Goal: Use online tool/utility: Utilize a website feature to perform a specific function

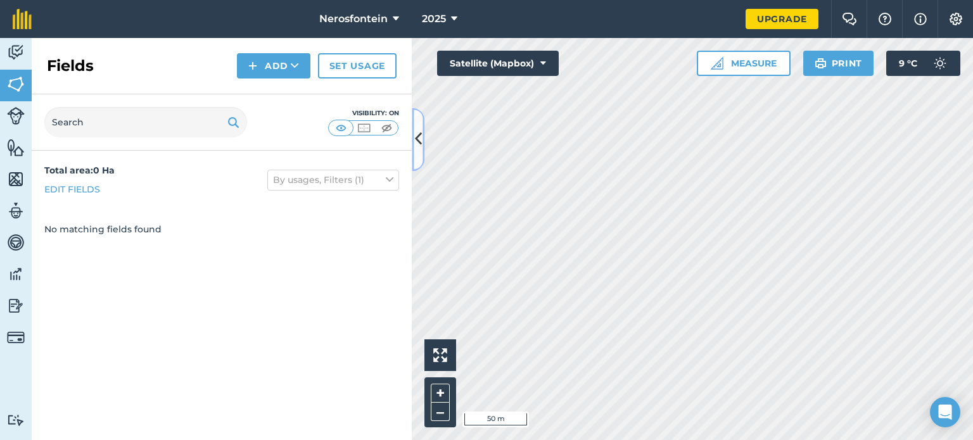
click at [418, 141] on icon at bounding box center [418, 140] width 7 height 22
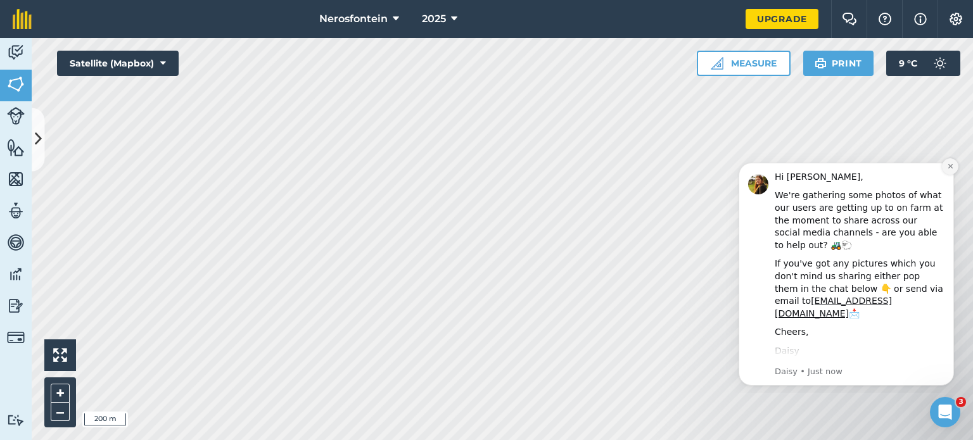
click at [949, 168] on icon "Dismiss notification" at bounding box center [949, 166] width 4 height 4
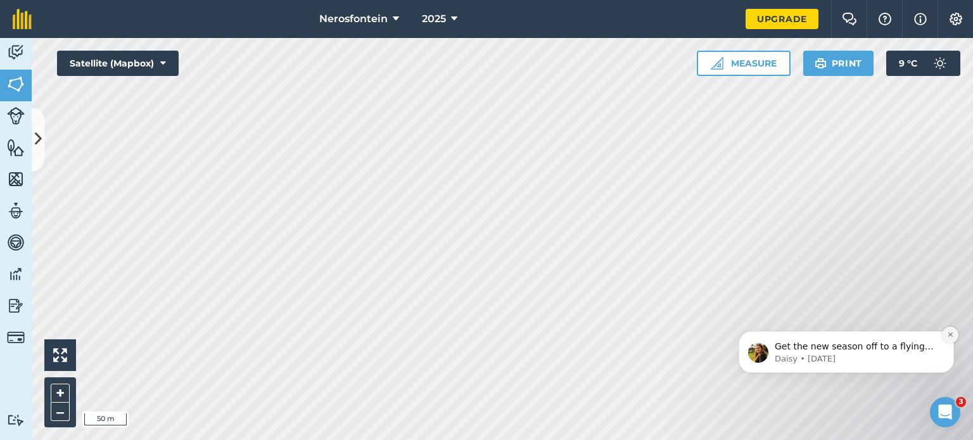
click at [951, 337] on icon "Dismiss notification" at bounding box center [950, 334] width 7 height 7
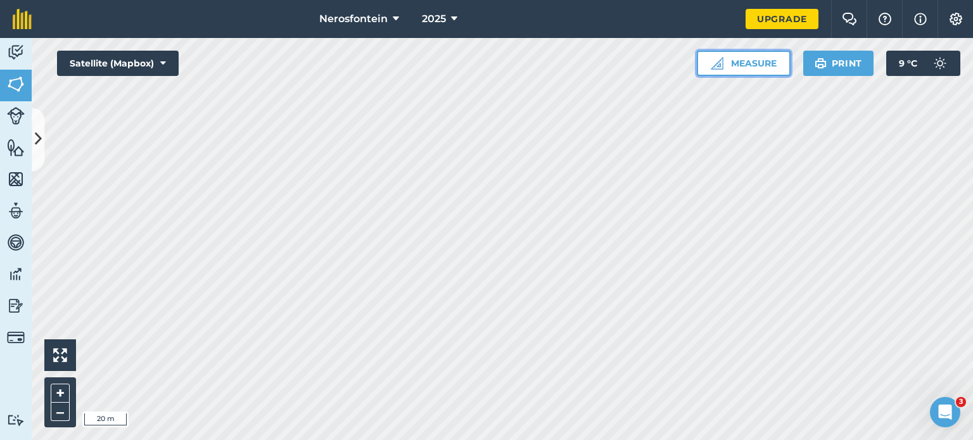
click at [705, 58] on button "Measure" at bounding box center [744, 63] width 94 height 25
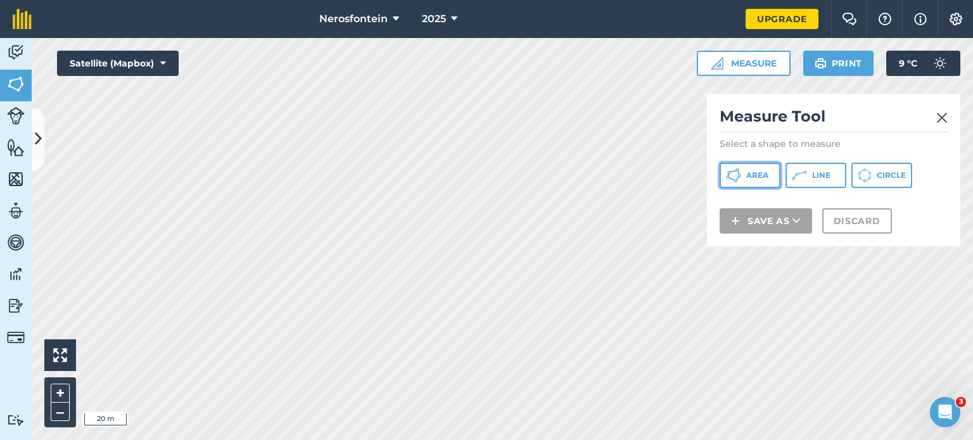
click at [765, 175] on span "Area" at bounding box center [757, 175] width 22 height 10
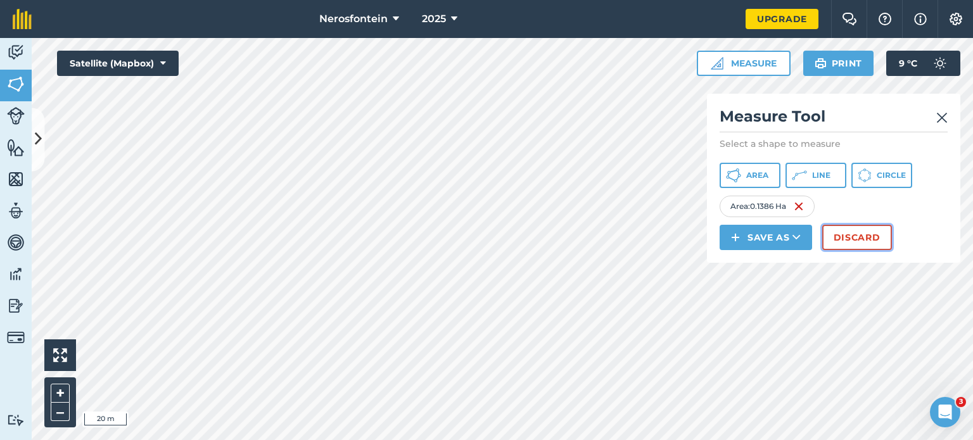
click at [878, 244] on button "Discard" at bounding box center [857, 237] width 70 height 25
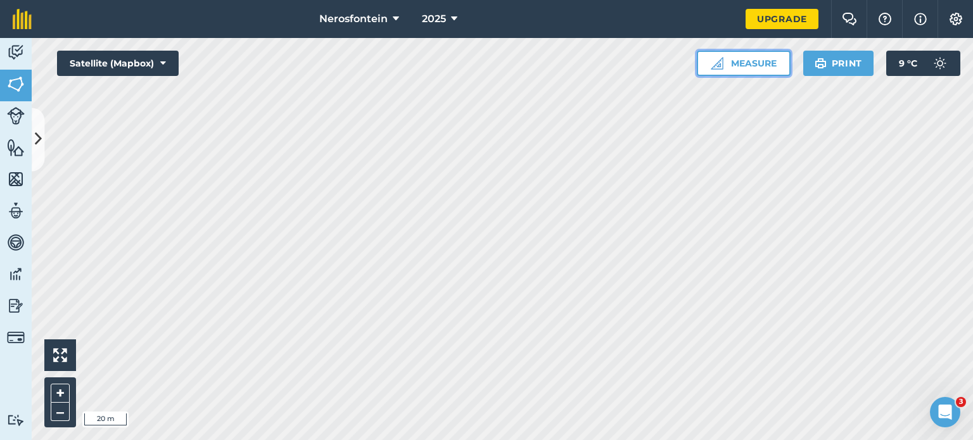
click at [757, 58] on button "Measure" at bounding box center [744, 63] width 94 height 25
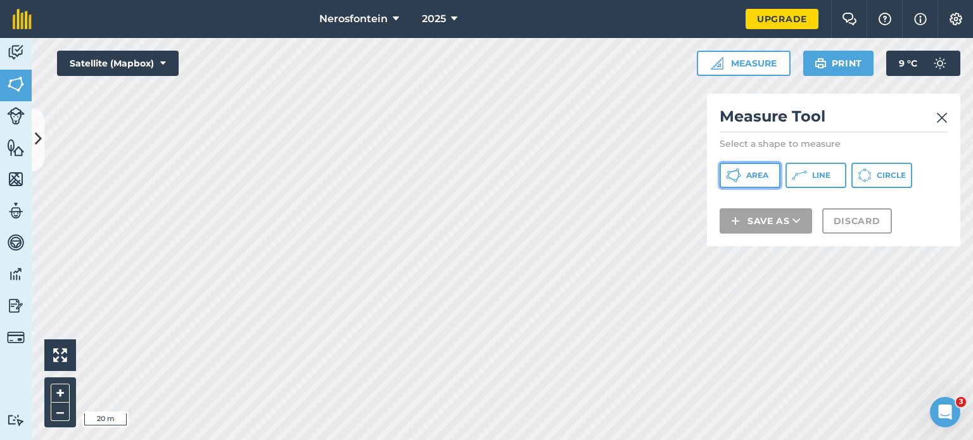
click at [771, 176] on button "Area" at bounding box center [749, 175] width 61 height 25
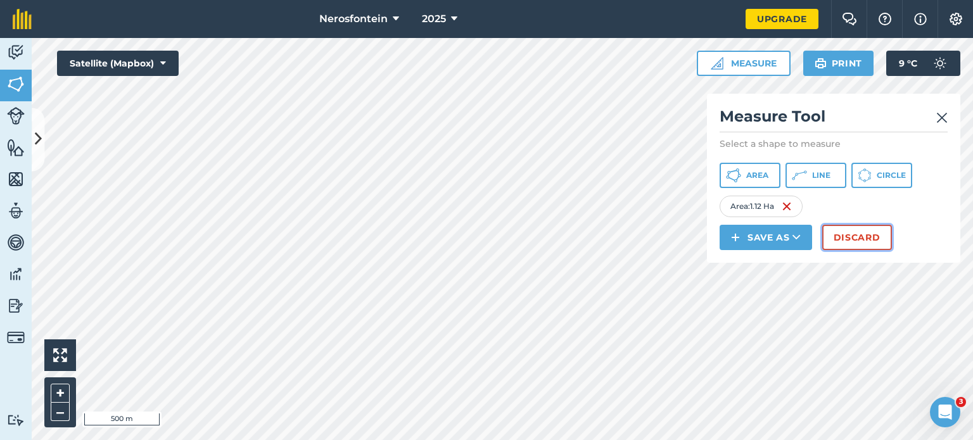
click at [860, 242] on button "Discard" at bounding box center [857, 237] width 70 height 25
